Goal: Task Accomplishment & Management: Use online tool/utility

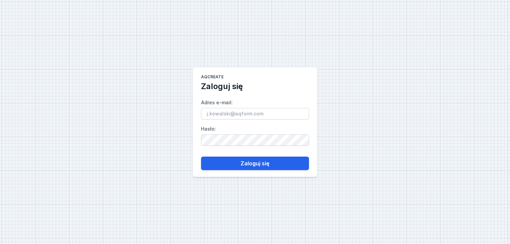
click at [224, 116] on input "Adres e-mail :" at bounding box center [255, 113] width 108 height 11
click at [215, 116] on input "Adres e-mail :" at bounding box center [255, 113] width 108 height 11
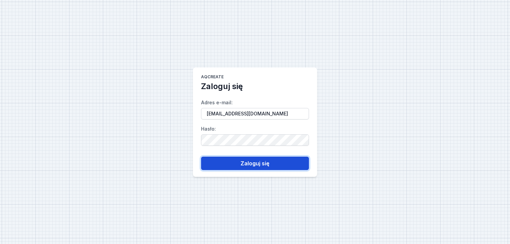
click at [258, 165] on button "Zaloguj się" at bounding box center [255, 163] width 108 height 13
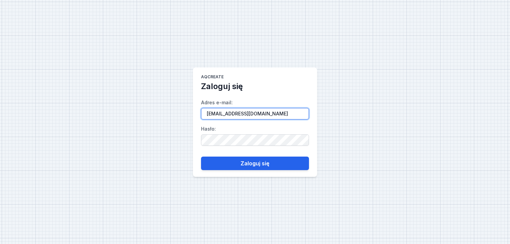
click at [258, 116] on input "[EMAIL_ADDRESS][DOMAIN_NAME]" at bounding box center [255, 113] width 108 height 11
click at [255, 113] on input "[EMAIL_ADDRESS][DOMAIN_NAME]" at bounding box center [255, 113] width 108 height 11
type input "j"
click at [226, 113] on input "jstojak" at bounding box center [255, 113] width 108 height 11
click at [228, 113] on input "jstojak" at bounding box center [255, 113] width 108 height 11
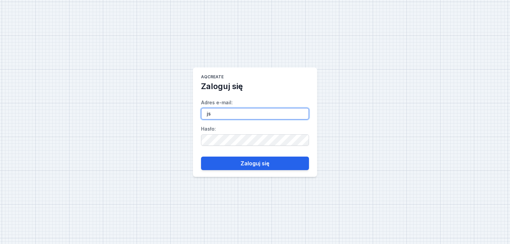
type input "j"
click at [255, 85] on main "AQcreate Zaloguj się Adres e-mail : Hasło : Zaloguj się" at bounding box center [255, 121] width 124 height 109
click at [213, 114] on input "Adres e-mail :" at bounding box center [255, 113] width 108 height 11
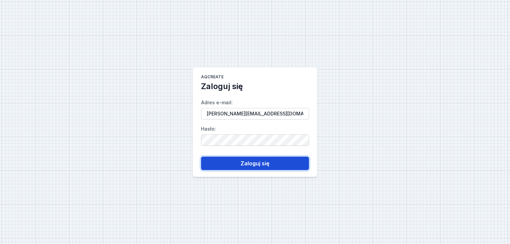
click at [254, 161] on button "Zaloguj się" at bounding box center [255, 163] width 108 height 13
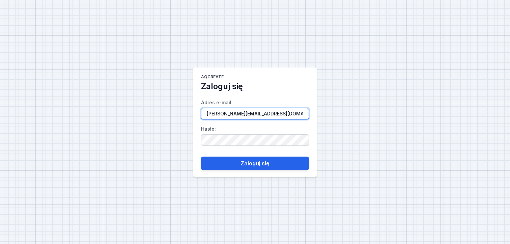
click at [287, 114] on input "[PERSON_NAME][EMAIL_ADDRESS][DOMAIN_NAME]" at bounding box center [255, 113] width 108 height 11
type input "a"
type input "[EMAIL_ADDRESS][DOMAIN_NAME]"
click at [211, 110] on input "Adres e-mail :" at bounding box center [255, 113] width 108 height 11
type input "[EMAIL_ADDRESS][DOMAIN_NAME]"
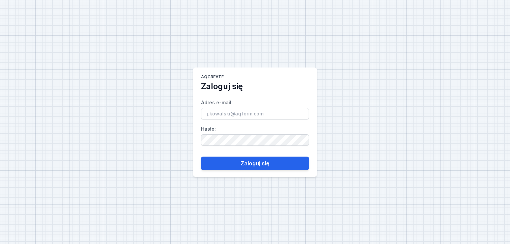
click at [220, 114] on input "Adres e-mail :" at bounding box center [255, 113] width 108 height 11
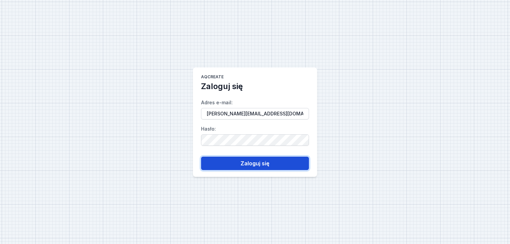
click at [252, 164] on button "Zaloguj się" at bounding box center [255, 163] width 108 height 13
click at [258, 161] on button "Zaloguj się" at bounding box center [255, 163] width 108 height 13
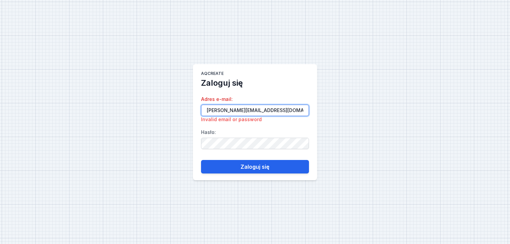
click at [265, 110] on input "jolanta.stojak@aqform.pl" at bounding box center [255, 110] width 108 height 11
type input "jolanta.stojak@aqform.com"
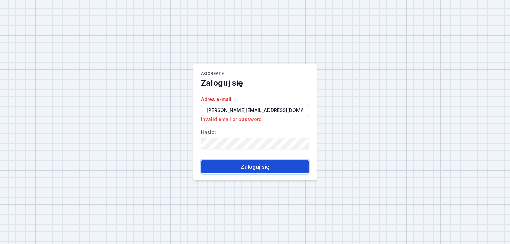
click at [261, 168] on button "Zaloguj się" at bounding box center [255, 166] width 108 height 13
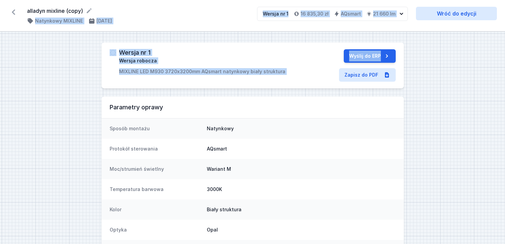
drag, startPoint x: 192, startPoint y: 12, endPoint x: 484, endPoint y: 67, distance: 297.0
click at [205, 17] on div "alladyn mixline (copy) ( 11352 /v 1 ) Natynkowy MIXLINE 22.08.2025" at bounding box center [138, 16] width 222 height 18
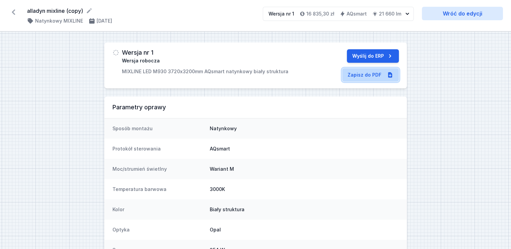
click at [367, 73] on link "Zapisz do PDF" at bounding box center [370, 74] width 57 height 13
